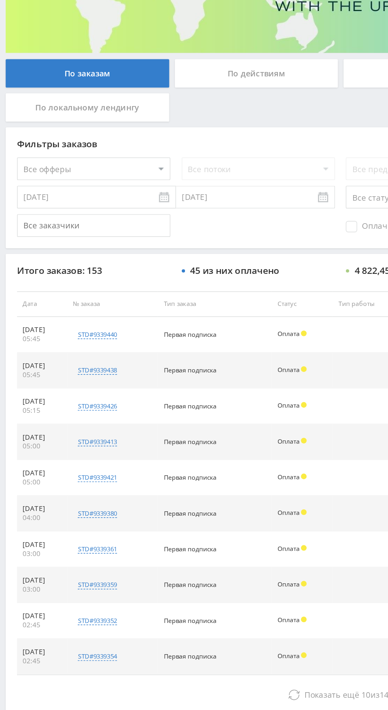
click at [146, 610] on button "Показать ещё 10 из 143" at bounding box center [237, 605] width 451 height 16
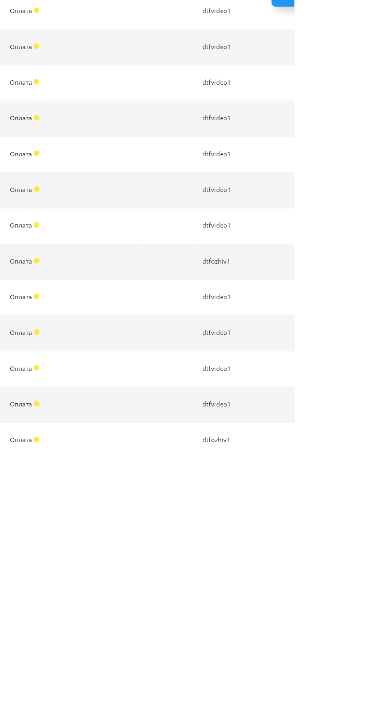
click at [290, 710] on div "Telegram-канал Инструменты База знаний Ваш менеджер: [PERSON_NAME] [PERSON_NAME…" at bounding box center [194, 457] width 388 height 914
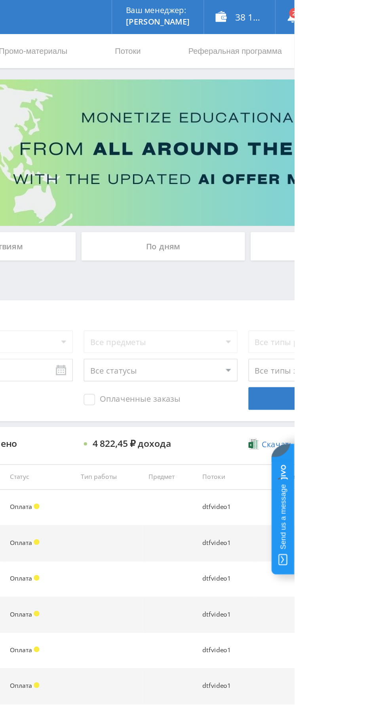
click at [277, 166] on div "По дням" at bounding box center [296, 172] width 114 height 20
click at [0, 0] on input "По дням" at bounding box center [0, 0] width 0 height 0
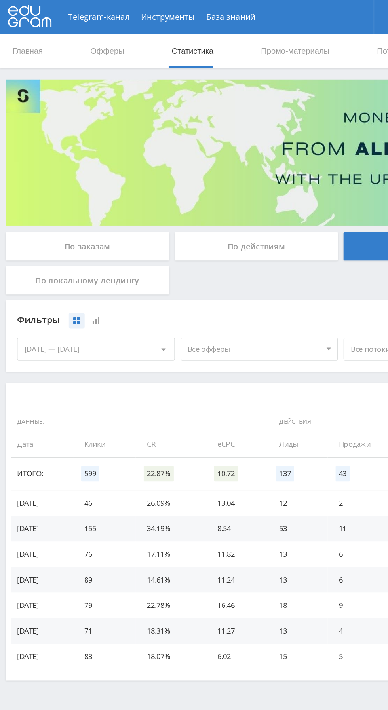
click at [145, 246] on span "Все офферы" at bounding box center [177, 243] width 93 height 15
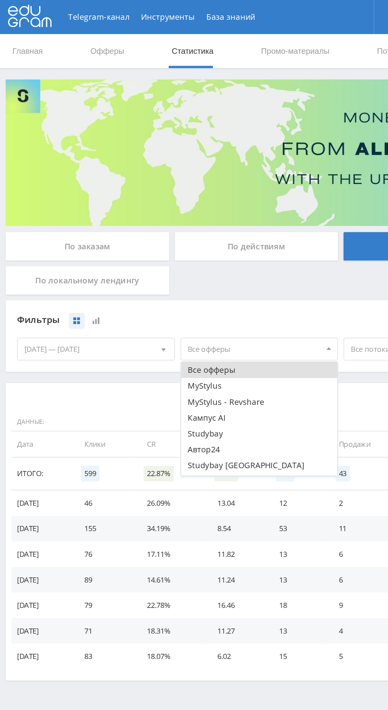
scroll to position [9, 0]
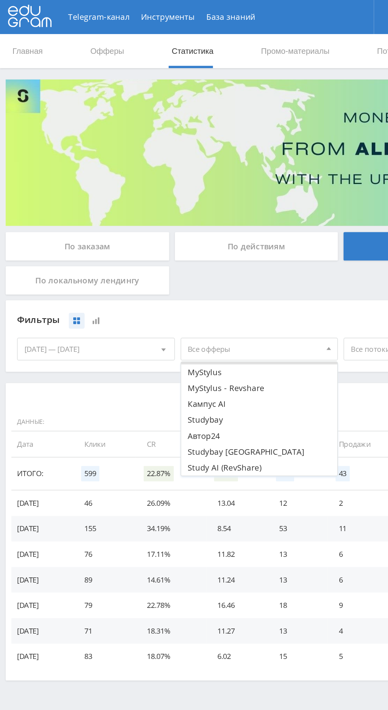
click at [149, 324] on button "Study AI (RevShare)" at bounding box center [180, 326] width 109 height 11
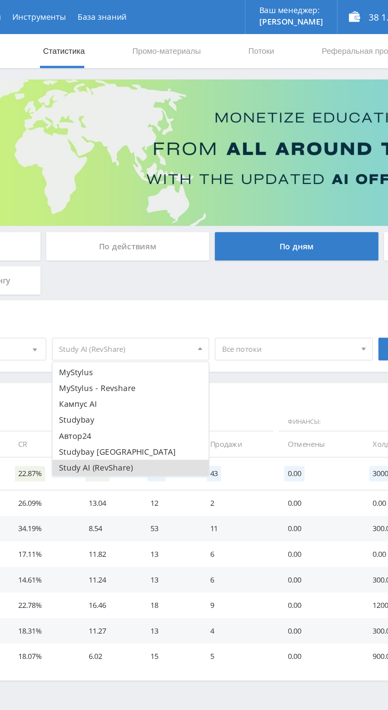
scroll to position [0, 0]
